Goal: Task Accomplishment & Management: Use online tool/utility

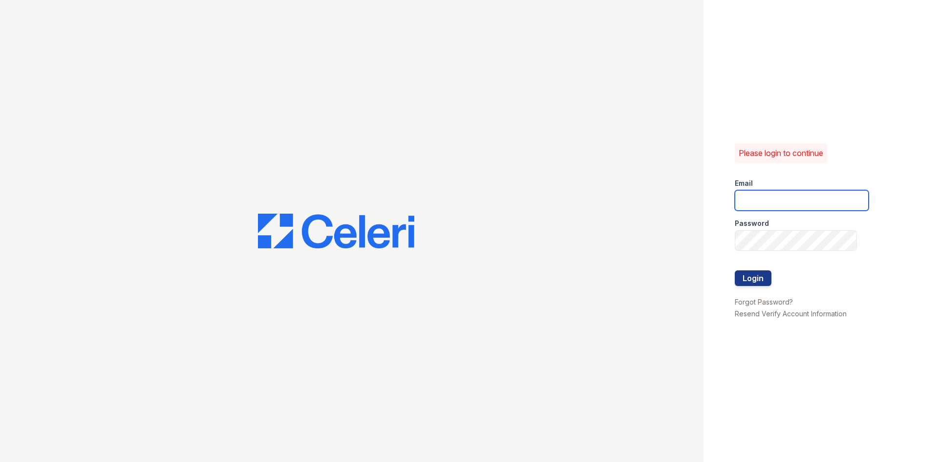
click at [757, 193] on input "email" at bounding box center [802, 200] width 134 height 21
type input "washington2@cafmanagement.com"
click at [735, 270] on button "Login" at bounding box center [753, 278] width 37 height 16
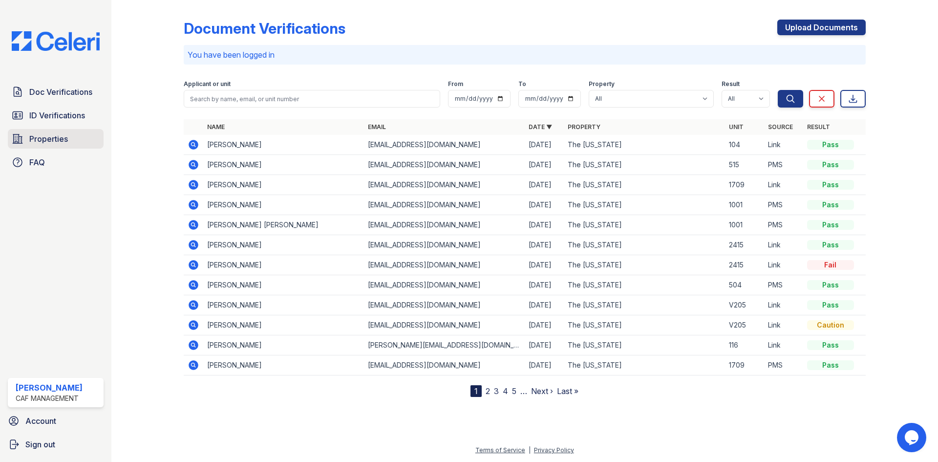
click at [62, 140] on span "Properties" at bounding box center [48, 139] width 39 height 12
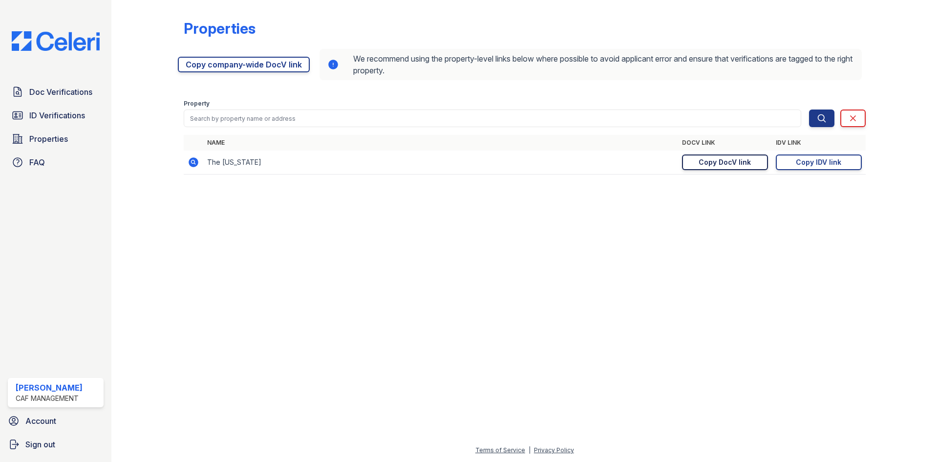
click at [737, 163] on div "Copy DocV link" at bounding box center [725, 162] width 52 height 10
click at [824, 162] on div "Copy IDV link" at bounding box center [818, 162] width 45 height 10
